Goal: Information Seeking & Learning: Learn about a topic

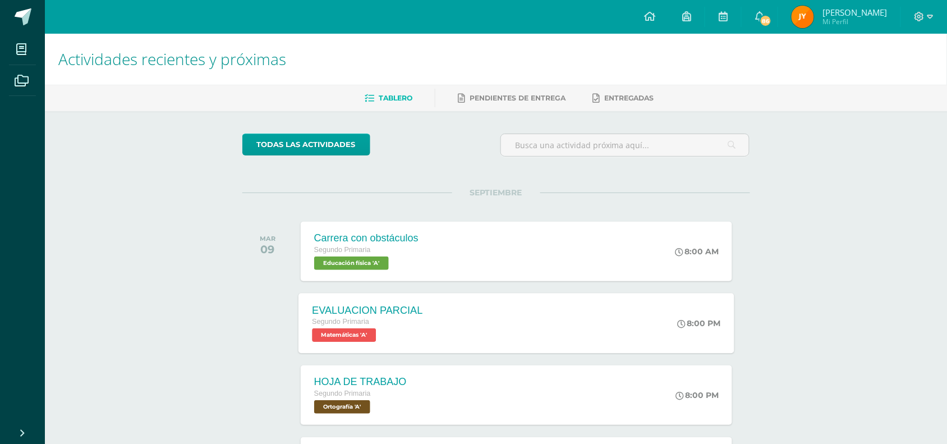
click at [330, 351] on div "EVALUACION PARCIAL Segundo Primaria Matemáticas 'A'" at bounding box center [367, 323] width 138 height 60
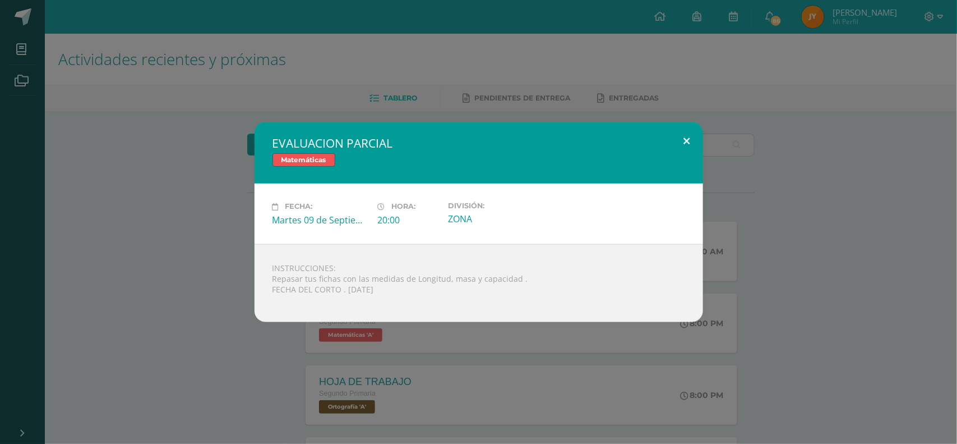
click at [693, 129] on button at bounding box center [687, 141] width 32 height 38
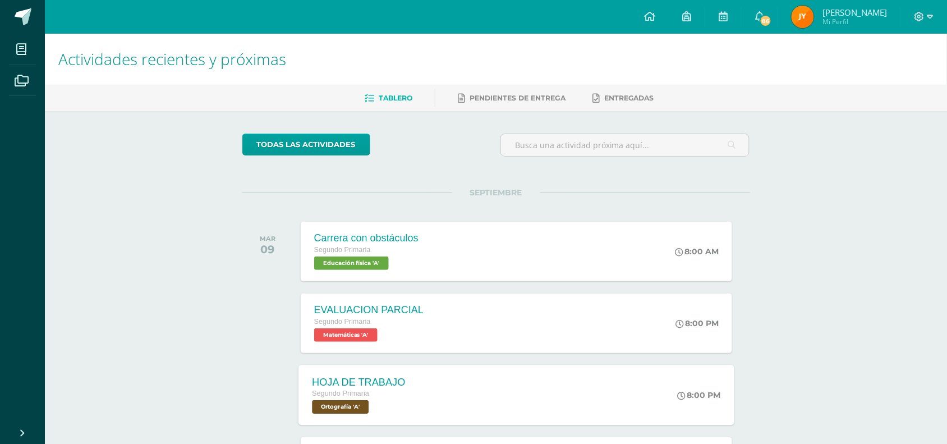
click at [360, 394] on span "Segundo Primaria" at bounding box center [340, 393] width 57 height 8
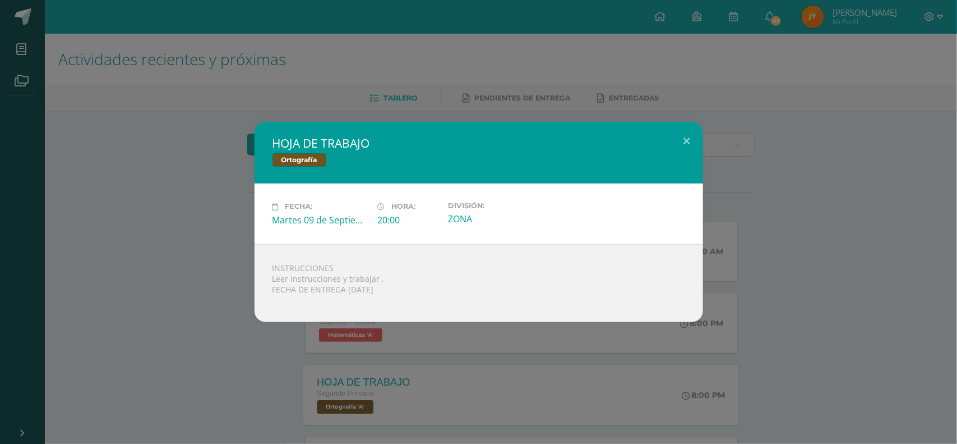
click at [360, 394] on div "HOJA DE TRABAJO Ortografía Fecha: [DATE] Hora: 20:00 División: ZONA" at bounding box center [478, 222] width 957 height 444
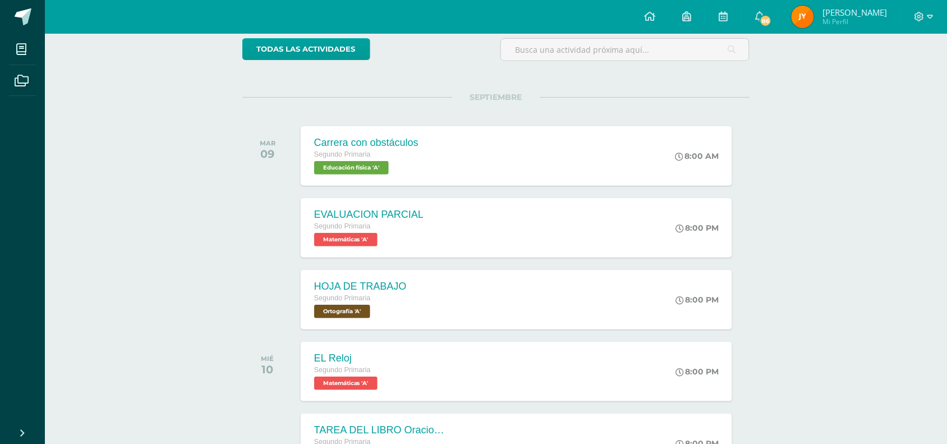
scroll to position [96, 0]
click at [331, 377] on span "Matemáticas 'A'" at bounding box center [344, 382] width 64 height 13
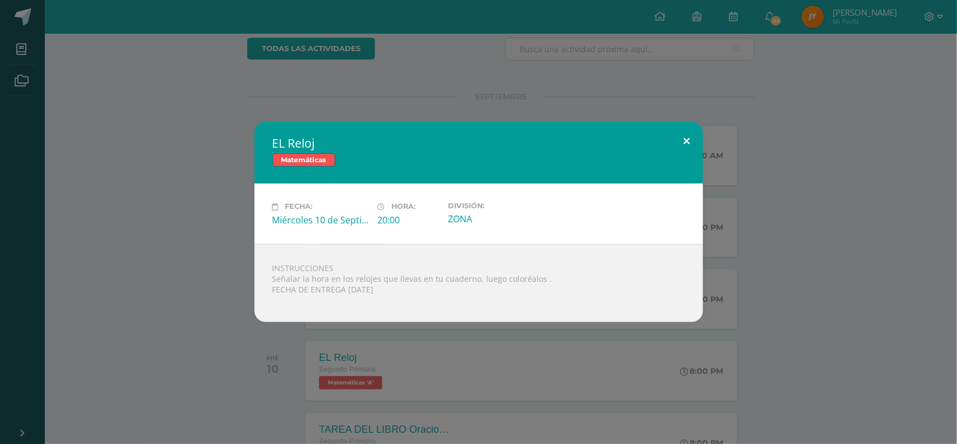
click at [681, 130] on button at bounding box center [687, 141] width 32 height 38
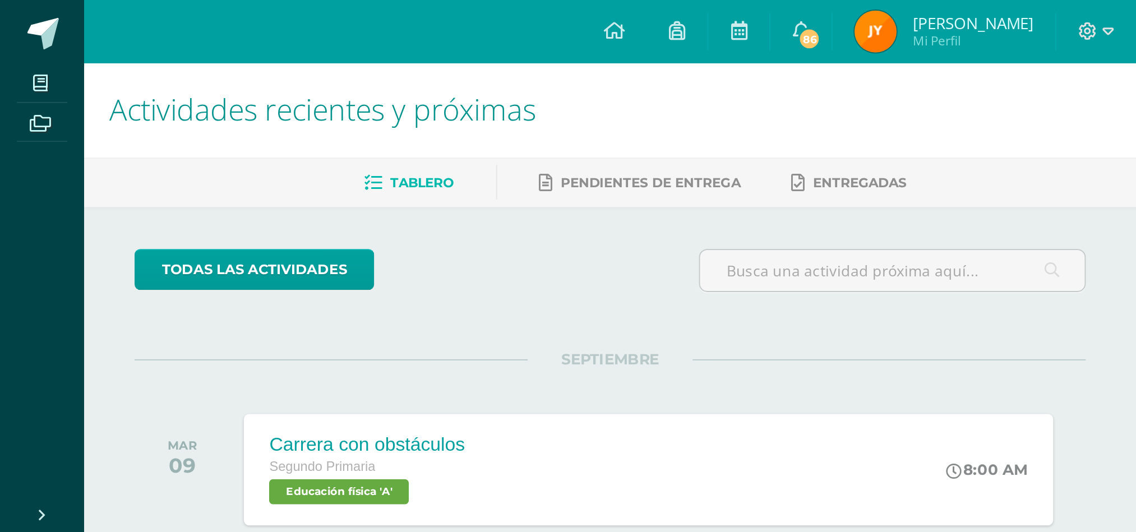
scroll to position [0, 0]
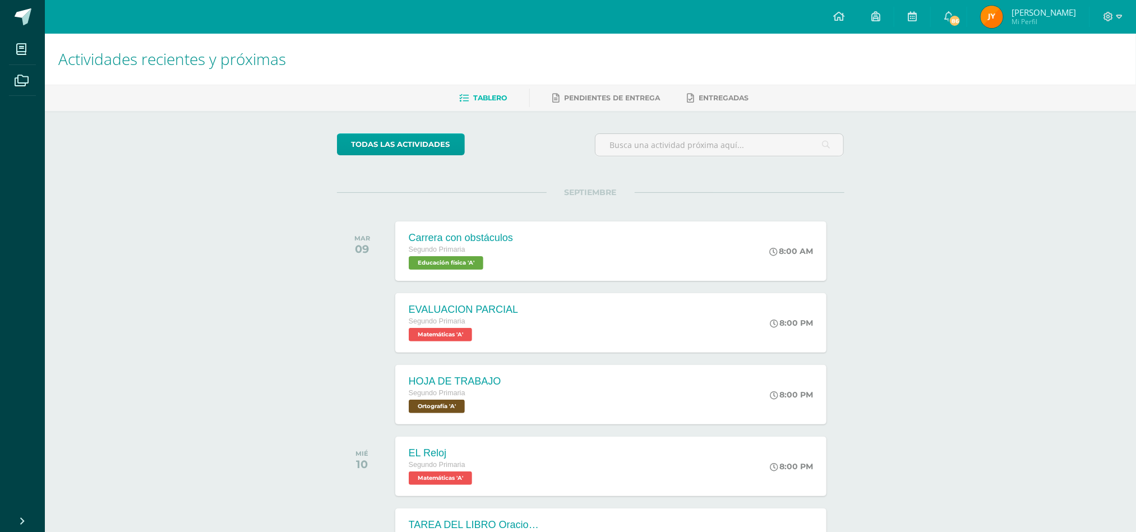
click at [459, 91] on link "Tablero" at bounding box center [483, 98] width 48 height 18
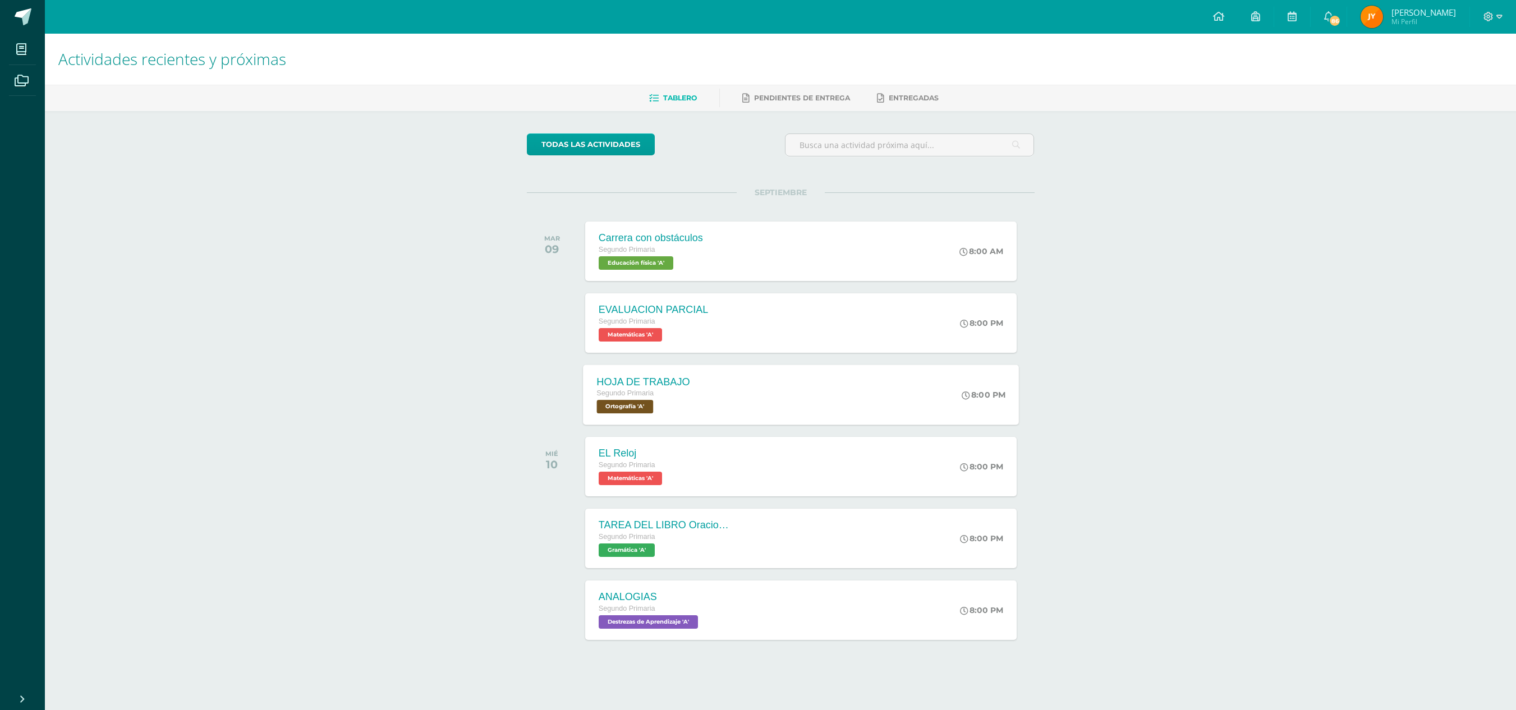
click at [648, 374] on div "HOJA DE TRABAJO Segundo Primaria Ortografía 'A'" at bounding box center [643, 395] width 121 height 60
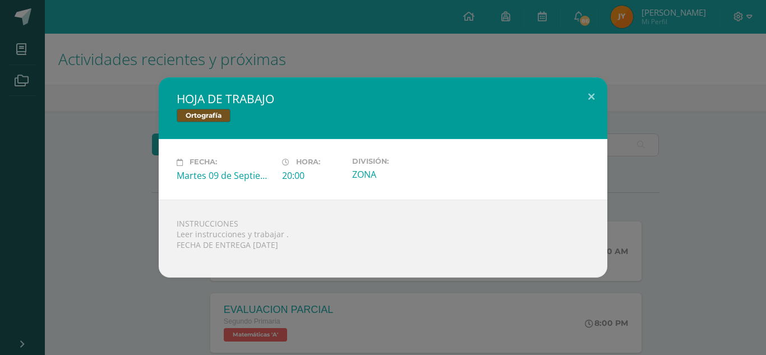
drag, startPoint x: 1371, startPoint y: 9, endPoint x: 411, endPoint y: 317, distance: 1008.1
click at [411, 317] on div "HOJA DE TRABAJO Ortografía Fecha: [DATE] Hora: 20:00 División: ZONA" at bounding box center [383, 177] width 766 height 355
